Goal: Information Seeking & Learning: Learn about a topic

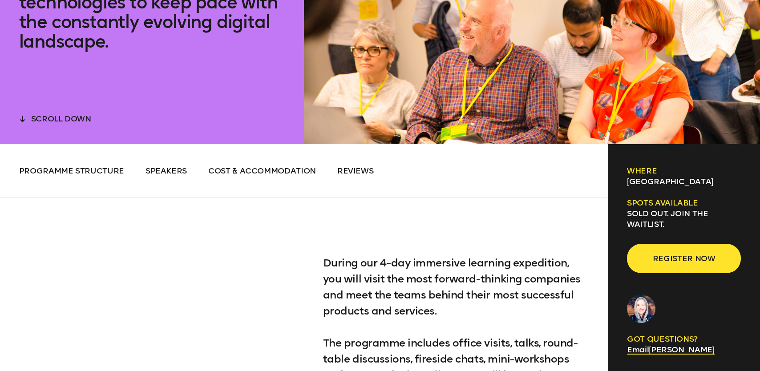
scroll to position [449, 0]
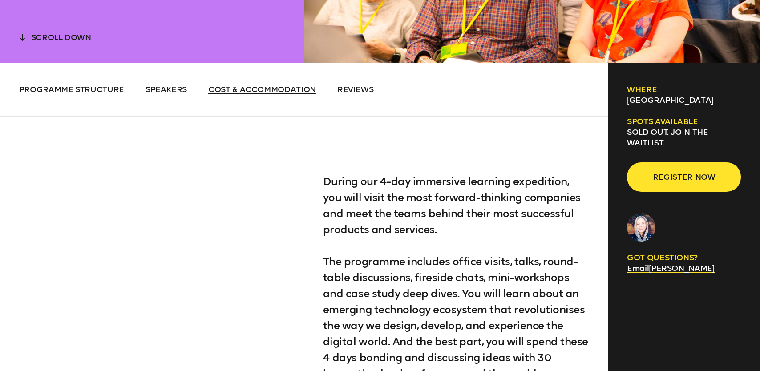
click at [253, 84] on li "Cost & Accommodation" at bounding box center [262, 89] width 108 height 11
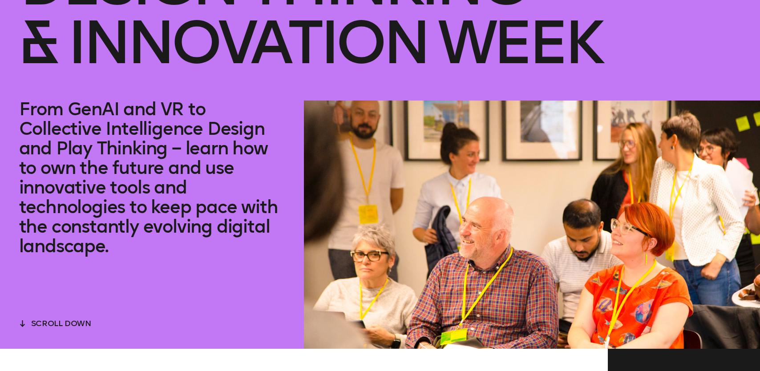
scroll to position [0, 0]
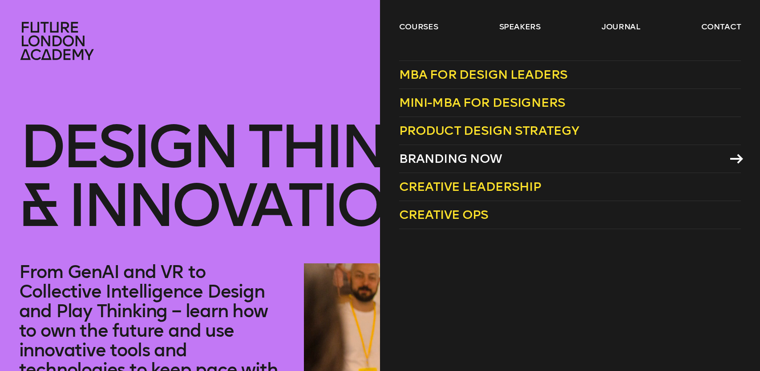
click at [442, 155] on span "Branding Now" at bounding box center [450, 158] width 103 height 15
click at [421, 28] on link "courses" at bounding box center [418, 26] width 39 height 11
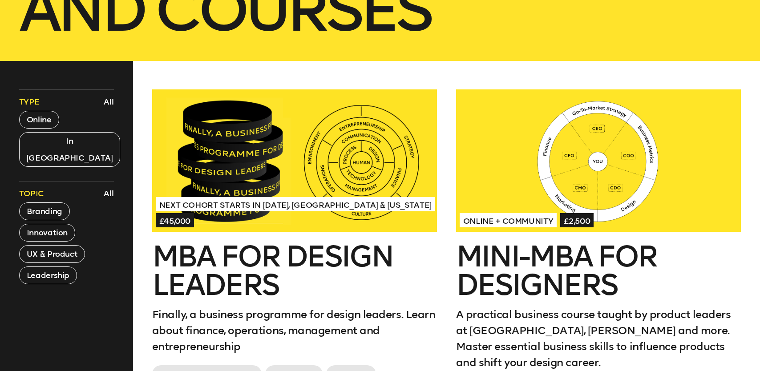
scroll to position [339, 0]
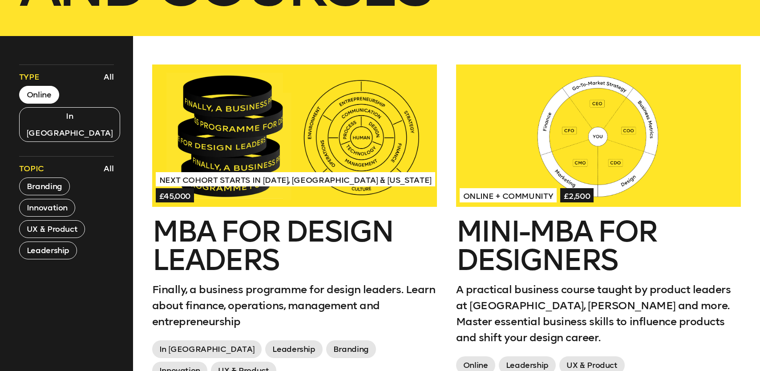
click at [34, 89] on button "Online" at bounding box center [39, 95] width 40 height 18
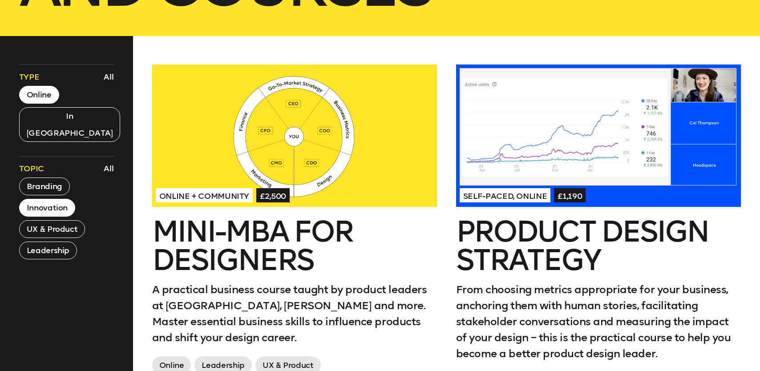
click at [52, 199] on button "Innovation" at bounding box center [47, 208] width 56 height 18
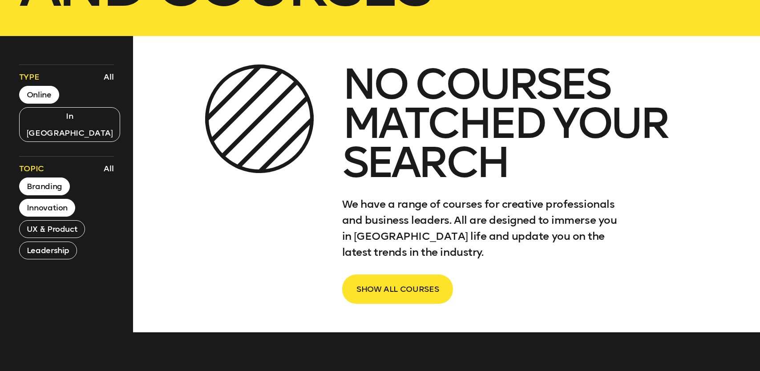
click at [53, 177] on button "Branding" at bounding box center [44, 186] width 51 height 18
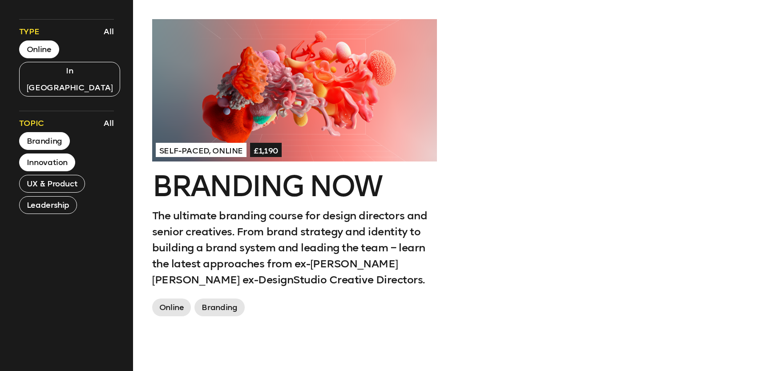
scroll to position [378, 0]
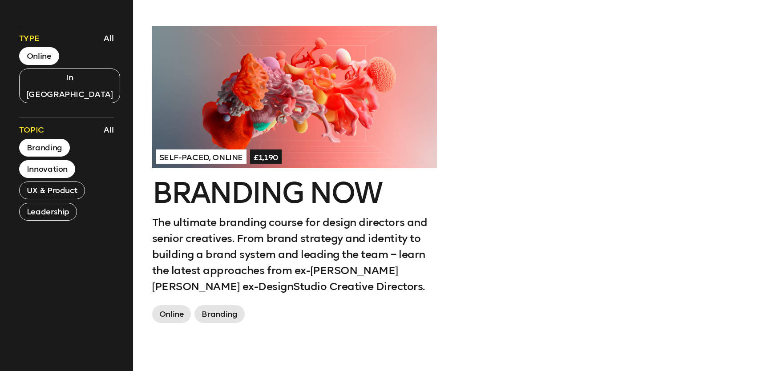
click at [61, 160] on button "Innovation" at bounding box center [47, 169] width 56 height 18
click at [51, 139] on button "Branding" at bounding box center [44, 148] width 51 height 18
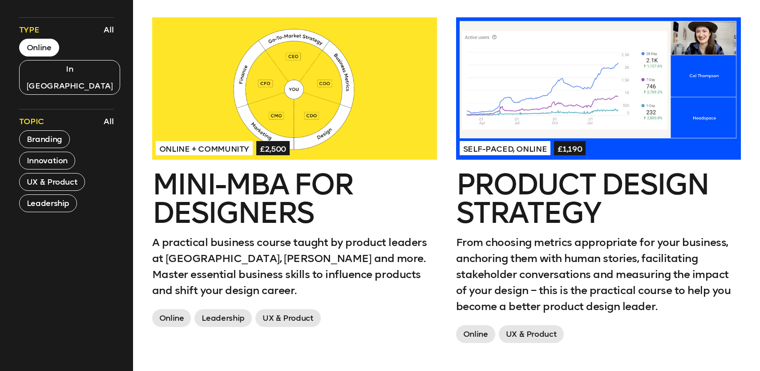
scroll to position [372, 0]
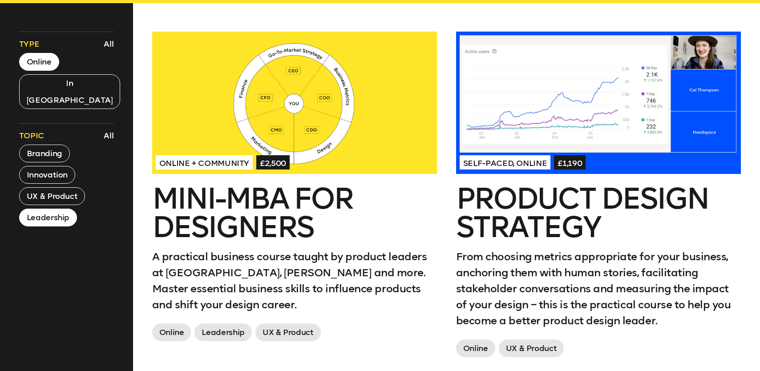
click at [60, 209] on button "Leadership" at bounding box center [48, 218] width 58 height 18
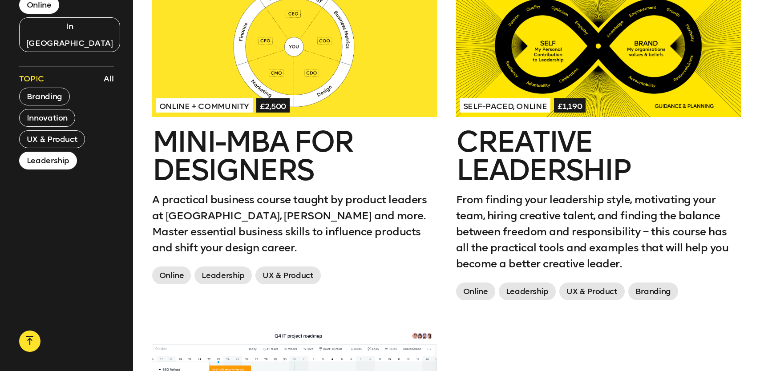
scroll to position [0, 0]
